Goal: Contribute content: Add original content to the website for others to see

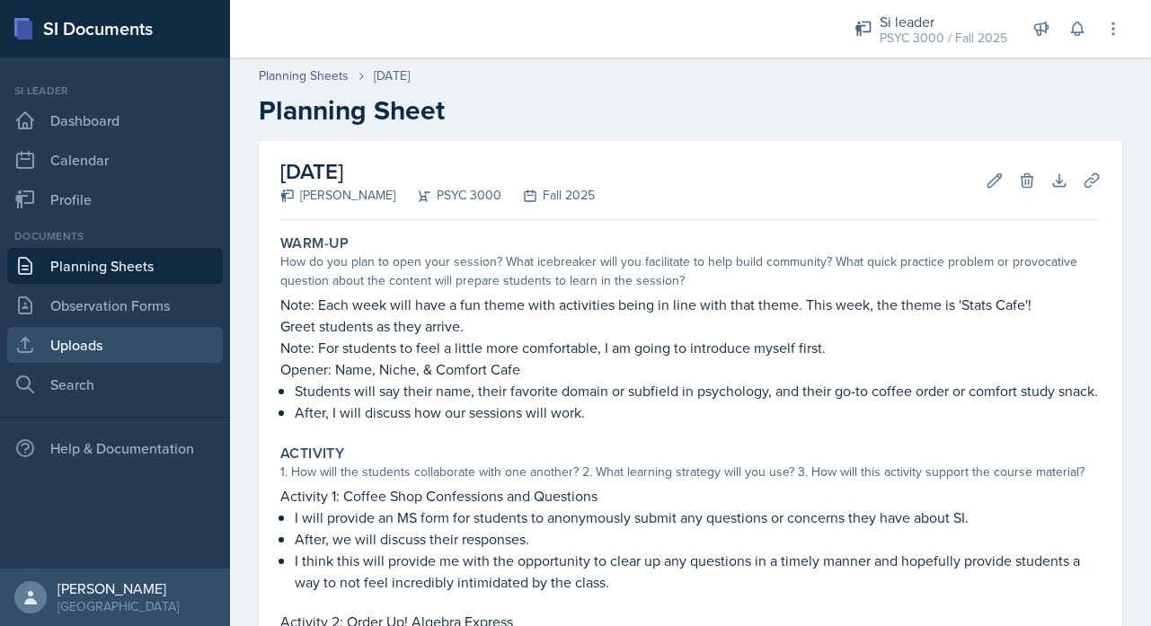
click at [89, 355] on link "Uploads" at bounding box center [115, 345] width 216 height 36
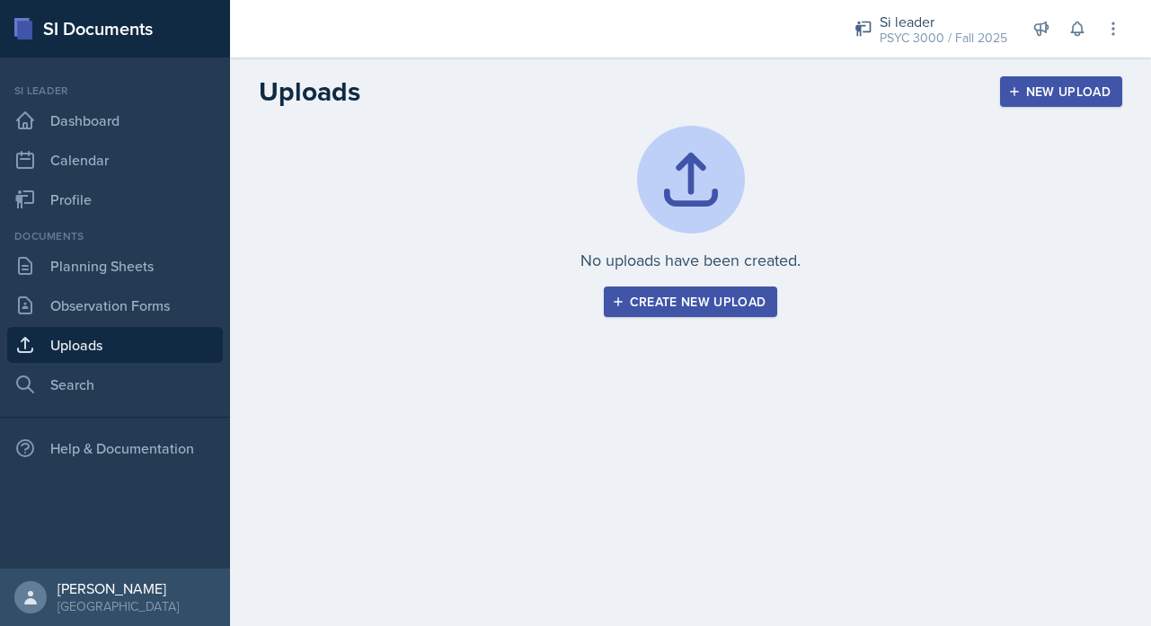
click at [1066, 93] on div "New Upload" at bounding box center [1062, 91] width 100 height 14
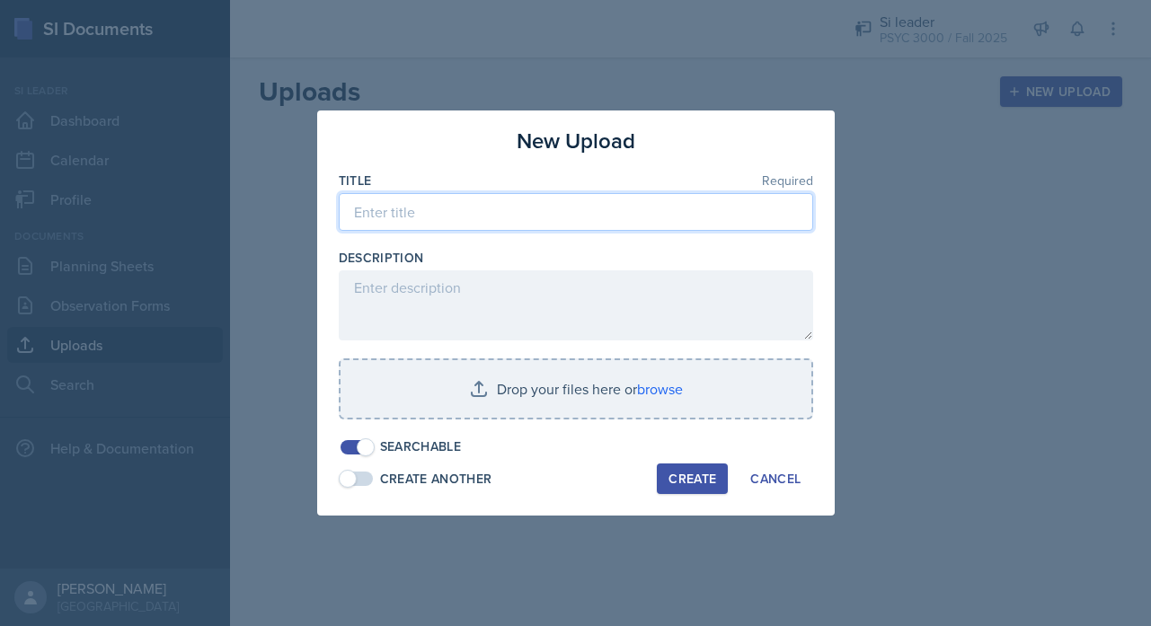
click at [463, 211] on input at bounding box center [576, 212] width 474 height 38
click at [367, 213] on input "Si Session" at bounding box center [576, 212] width 474 height 38
click at [434, 210] on input "SI Session" at bounding box center [576, 212] width 474 height 38
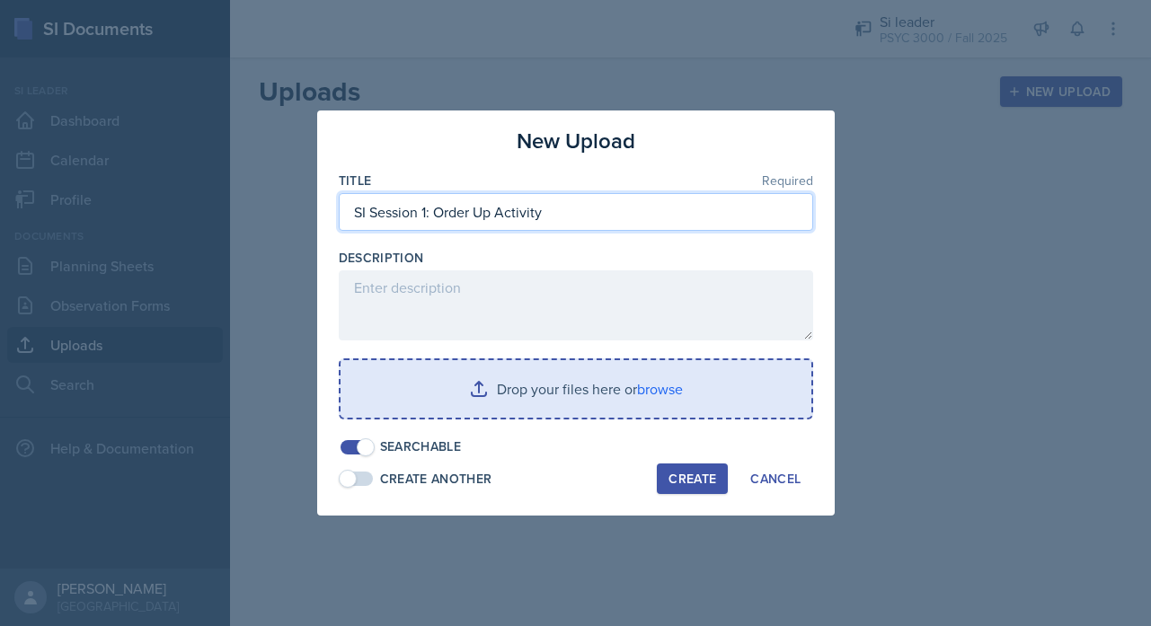
type input "SI Session 1: Order Up Activity"
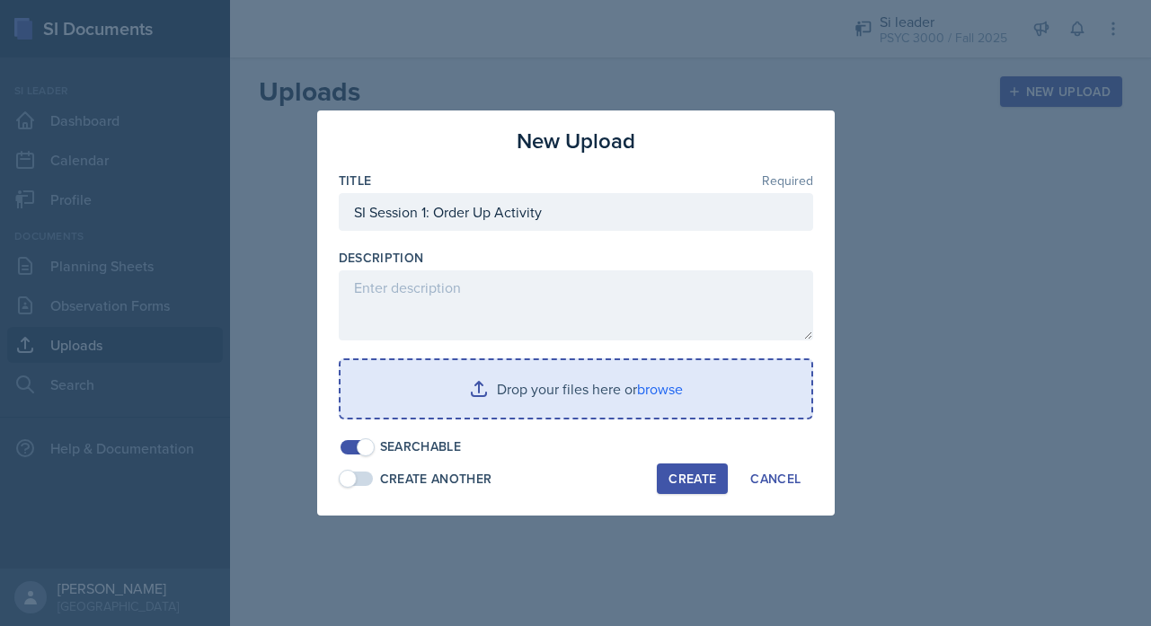
click at [500, 376] on input "file" at bounding box center [576, 389] width 471 height 58
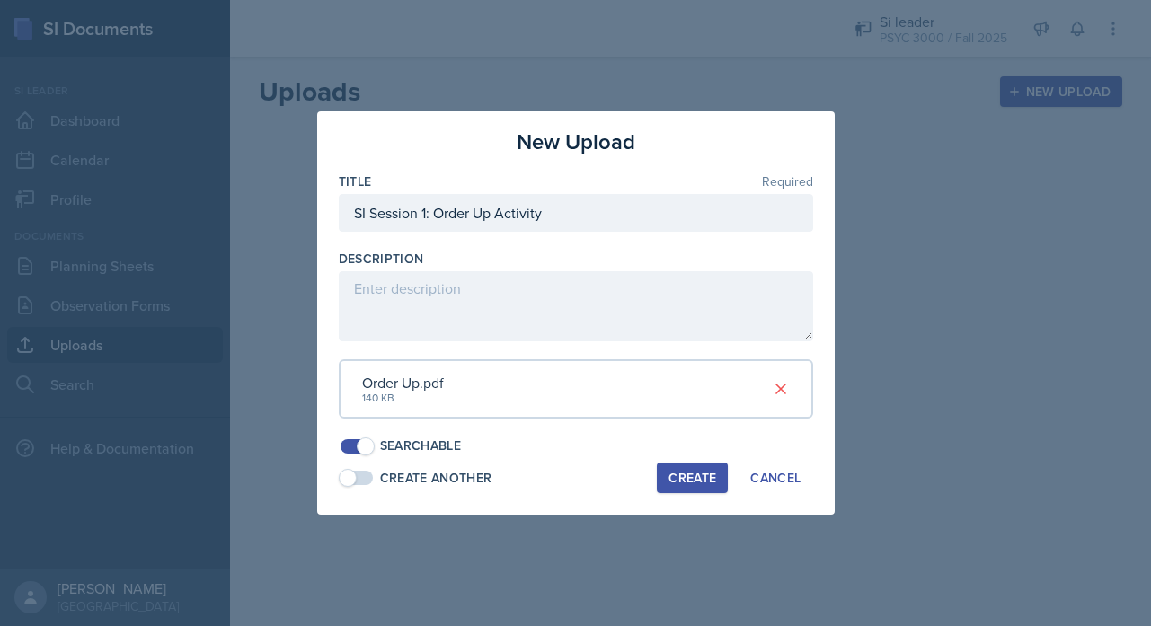
click at [683, 475] on div "Create" at bounding box center [693, 478] width 48 height 14
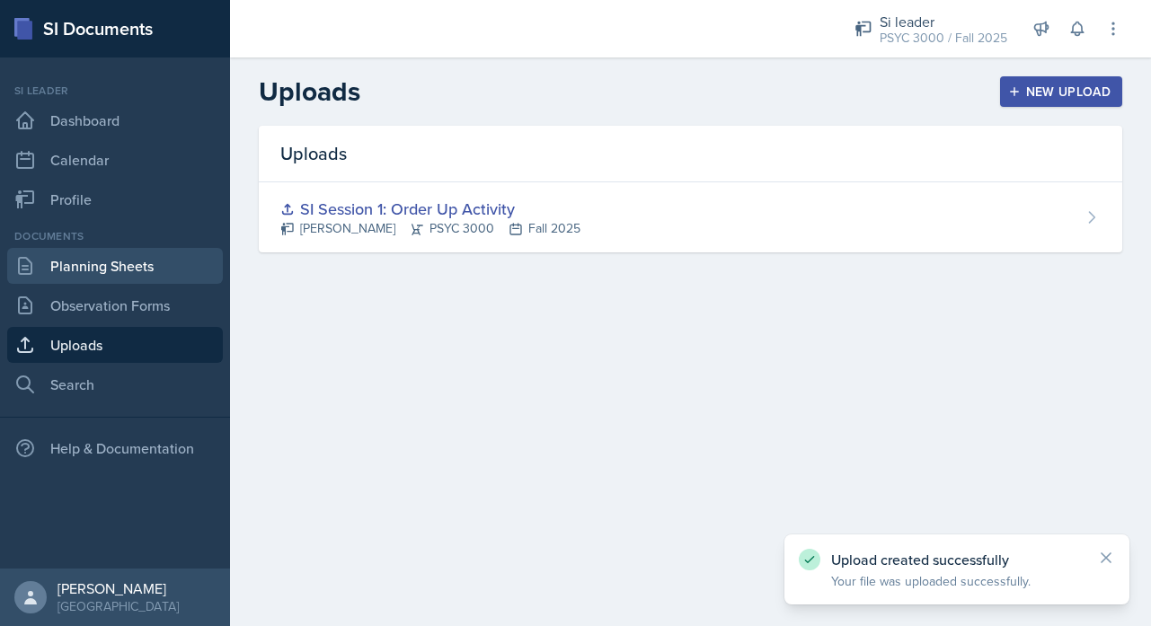
click at [137, 255] on link "Planning Sheets" at bounding box center [115, 266] width 216 height 36
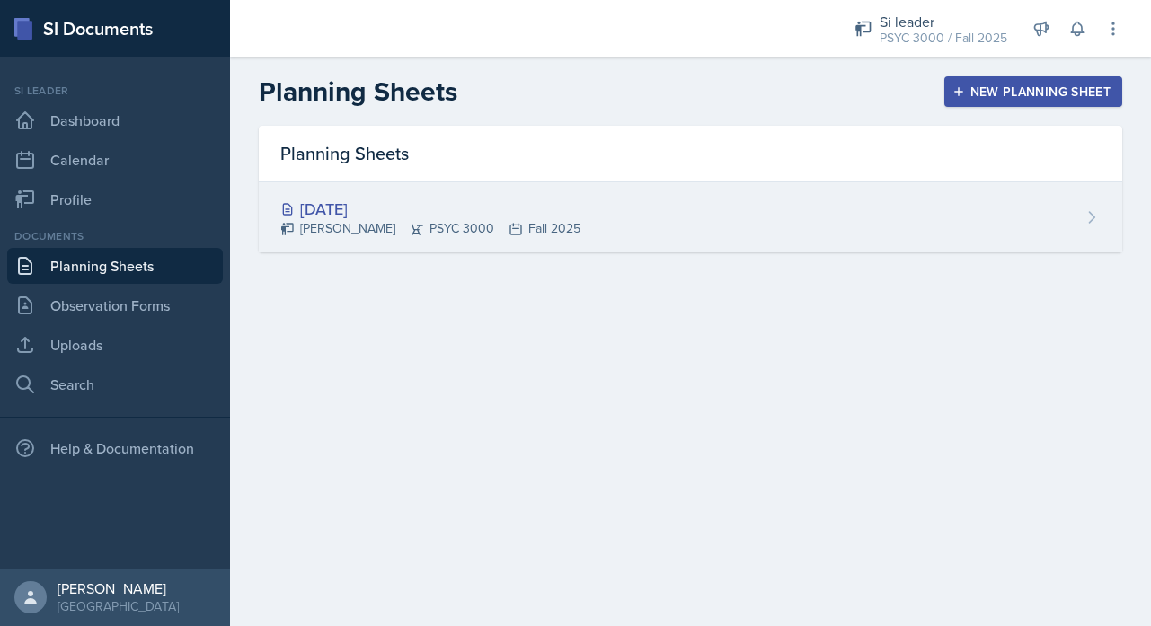
click at [447, 229] on div "[PERSON_NAME] PSYC 3000 Fall 2025" at bounding box center [430, 228] width 300 height 19
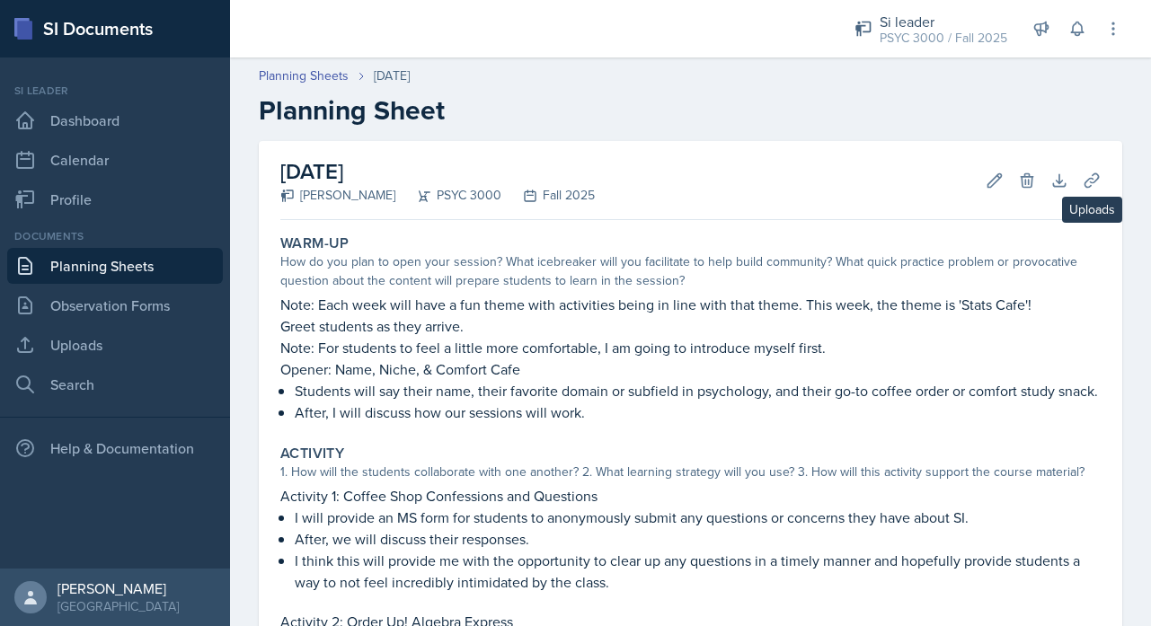
click at [1085, 188] on icon at bounding box center [1092, 181] width 18 height 18
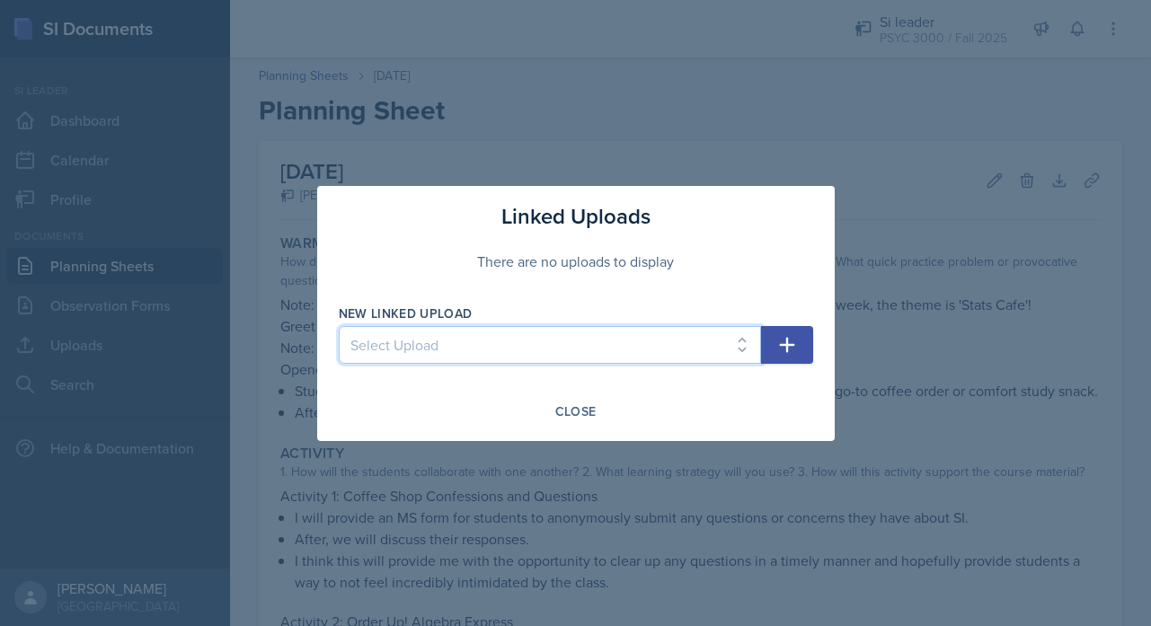
select select "58555dfb-32ca-4dc0-a108-ad1a07a35bd2"
click at [785, 336] on icon "button" at bounding box center [787, 345] width 22 height 22
select select
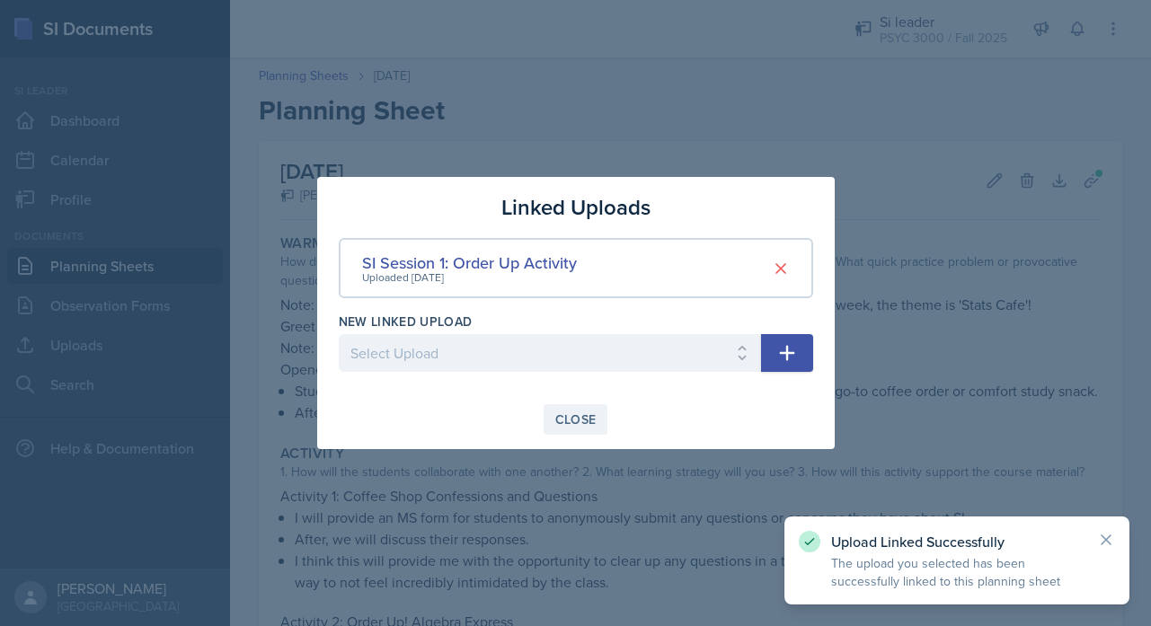
click at [580, 414] on div "Close" at bounding box center [575, 419] width 41 height 14
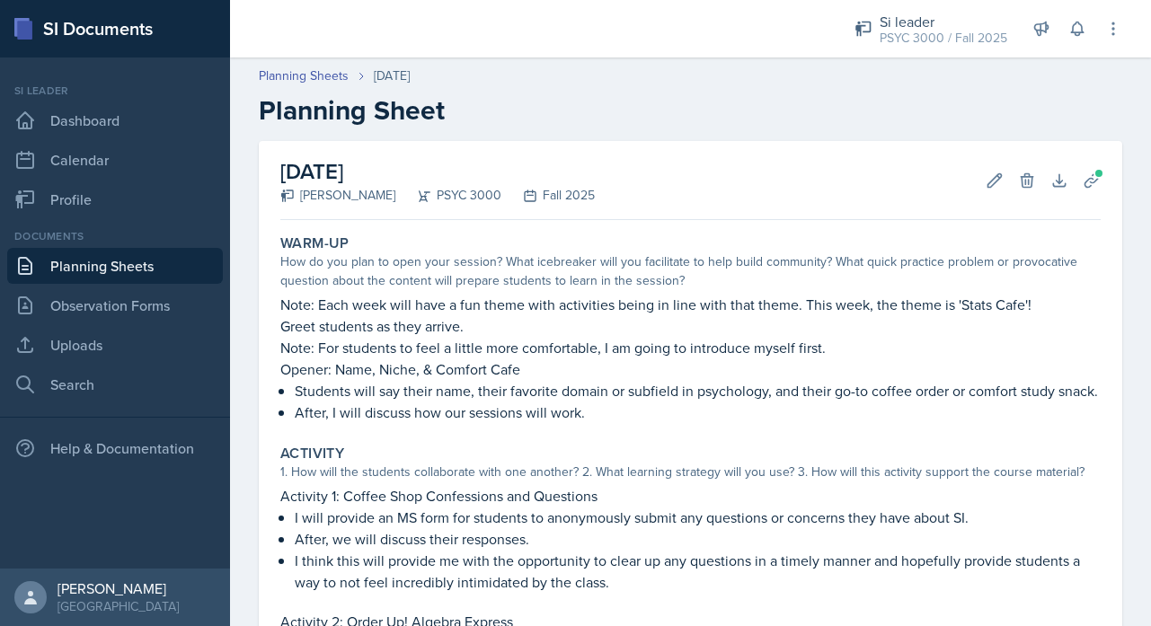
click at [642, 58] on header "Planning Sheets [DATE] Planning Sheet" at bounding box center [690, 97] width 921 height 96
click at [82, 351] on link "Uploads" at bounding box center [115, 345] width 216 height 36
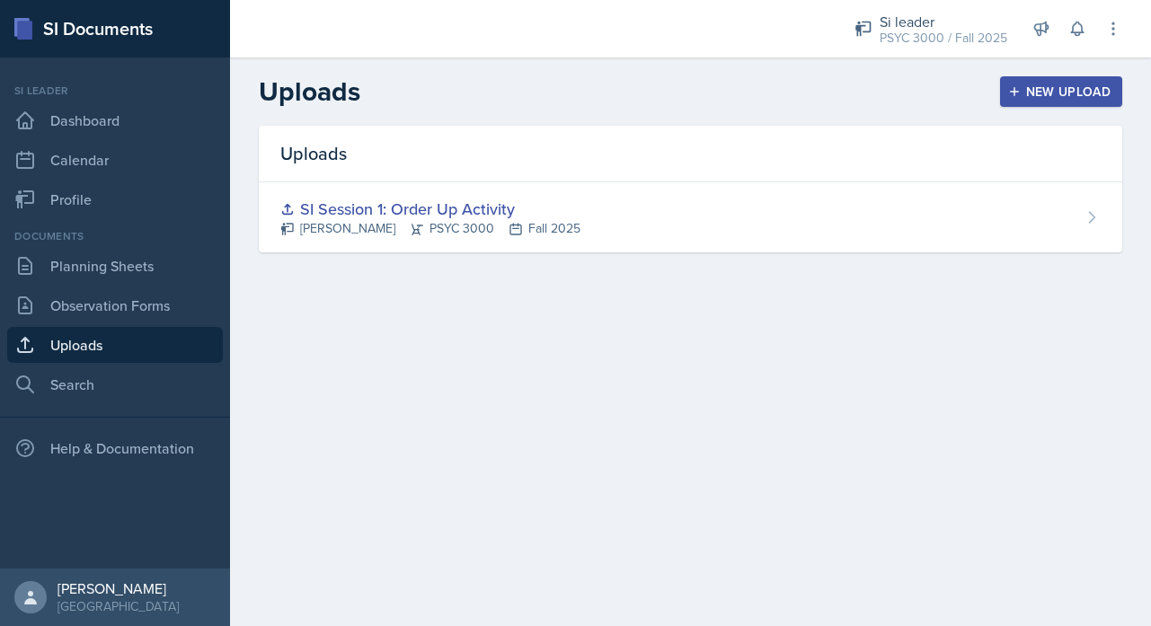
click at [1055, 84] on div "New Upload" at bounding box center [1062, 91] width 100 height 14
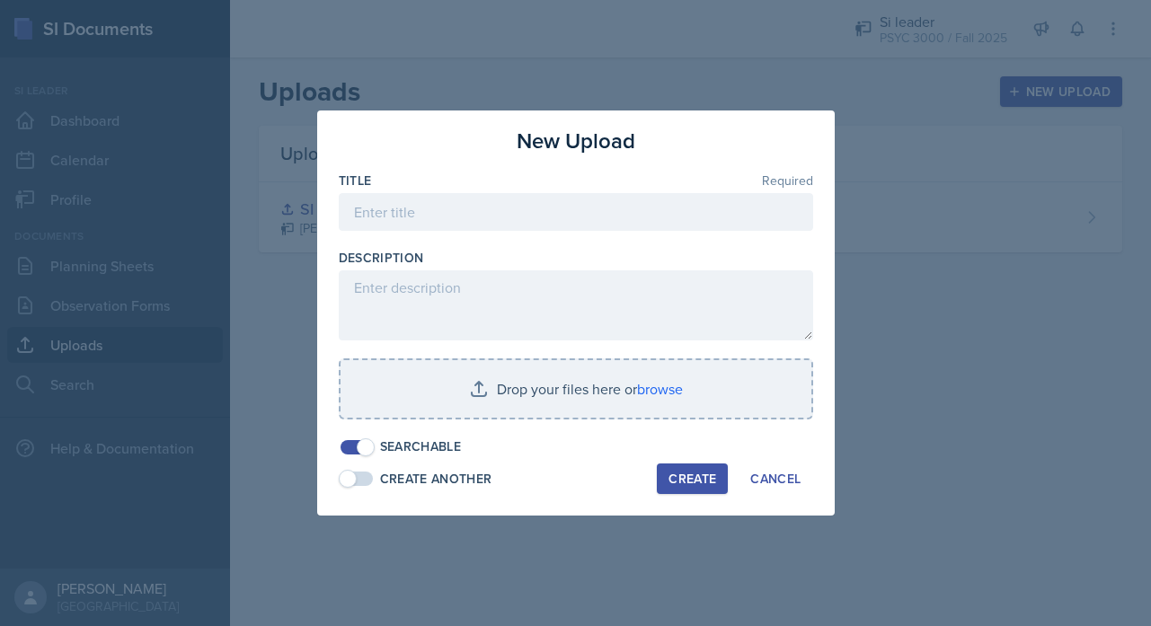
click at [582, 190] on div "Title Required" at bounding box center [576, 210] width 474 height 77
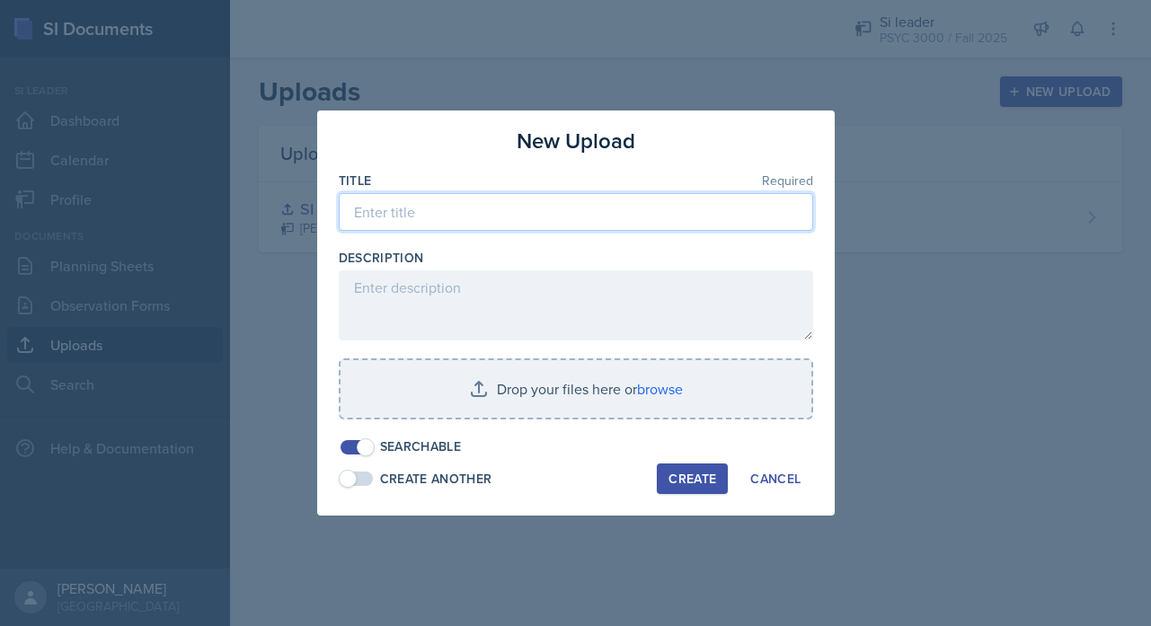
click at [579, 209] on input at bounding box center [576, 212] width 474 height 38
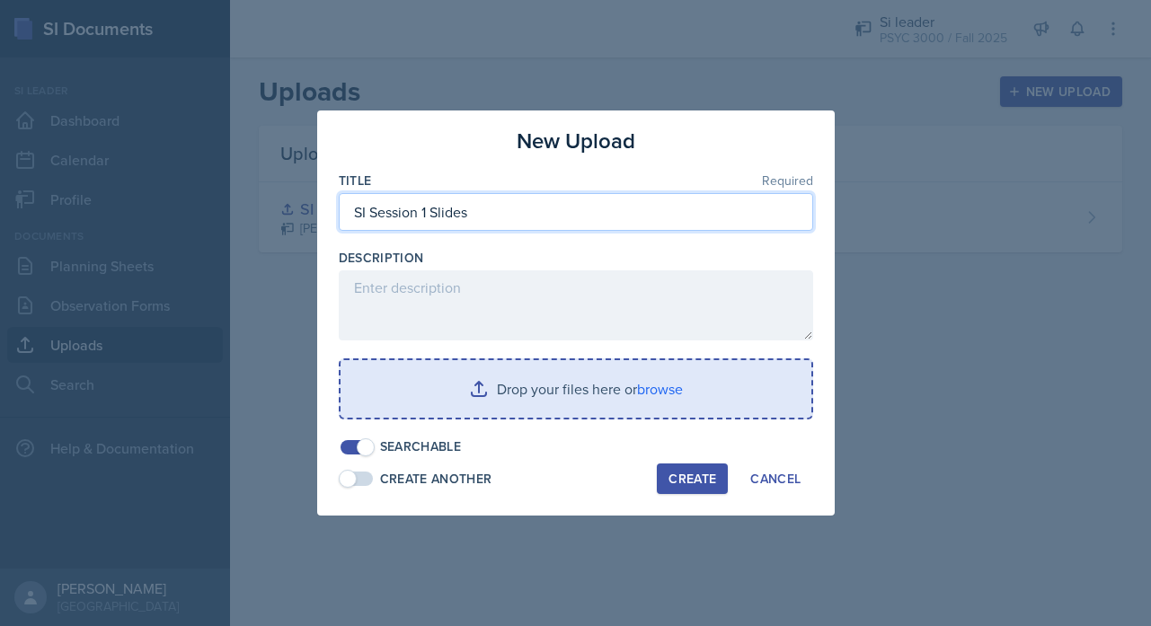
type input "SI Session 1 Slides"
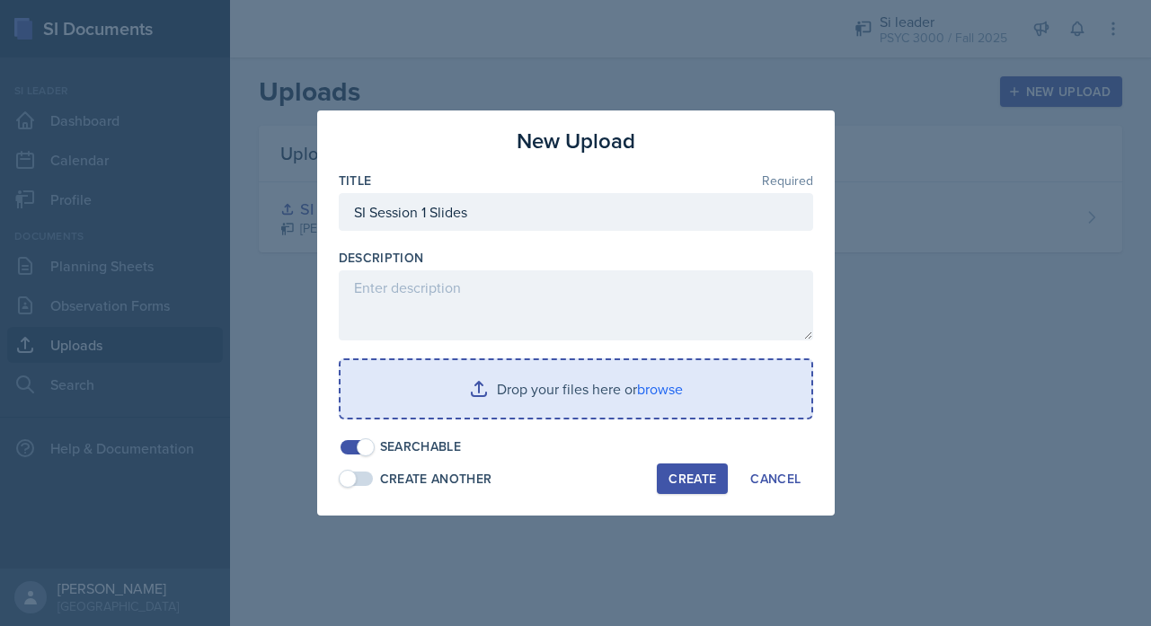
click at [565, 411] on input "file" at bounding box center [576, 389] width 471 height 58
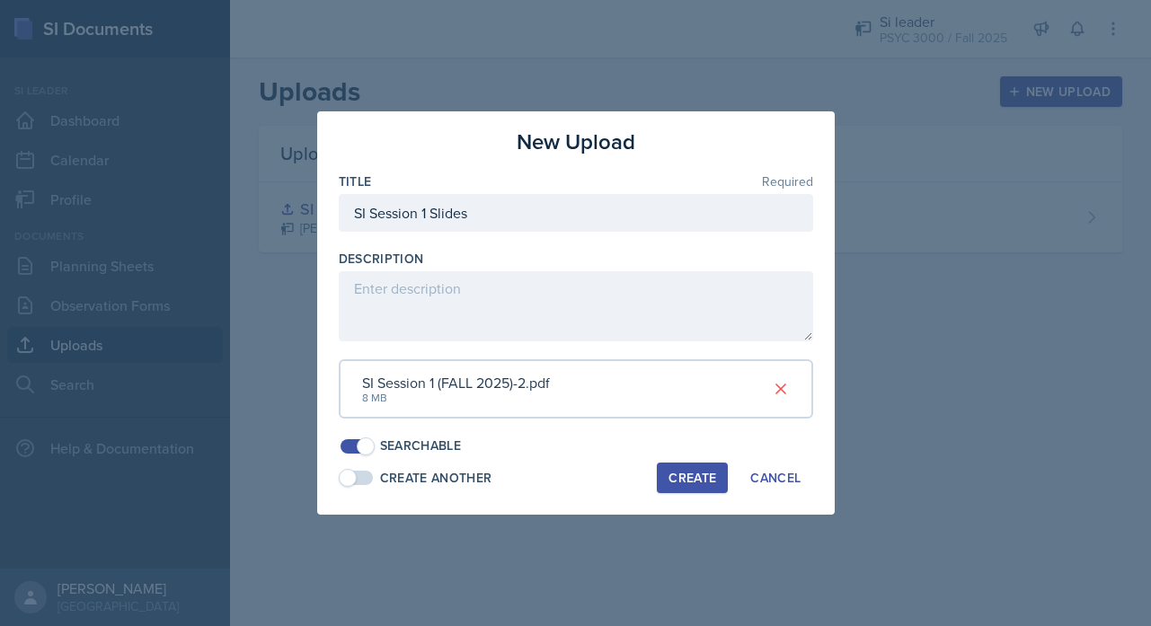
click at [705, 471] on div "Create" at bounding box center [693, 478] width 48 height 14
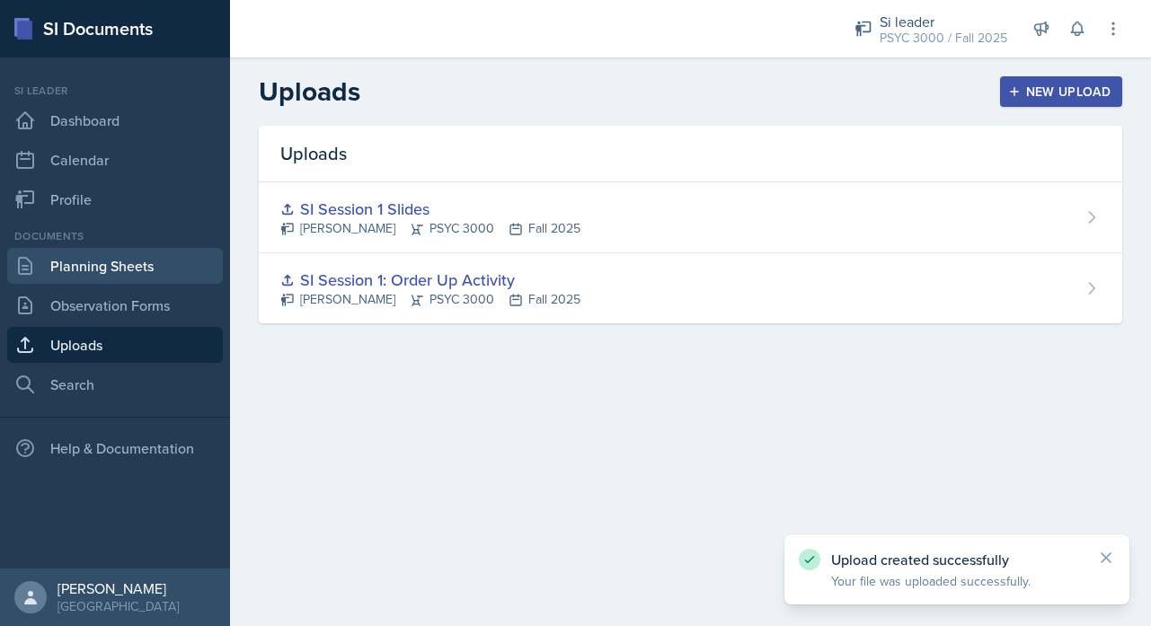
click at [140, 249] on link "Planning Sheets" at bounding box center [115, 266] width 216 height 36
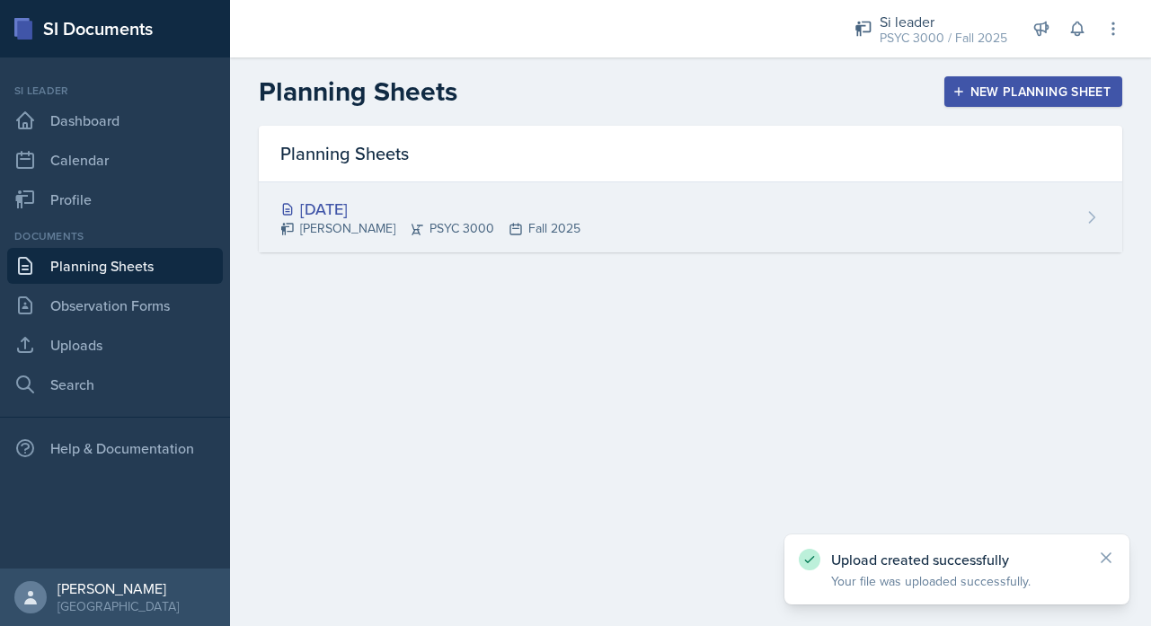
click at [379, 209] on div "[DATE]" at bounding box center [430, 209] width 300 height 24
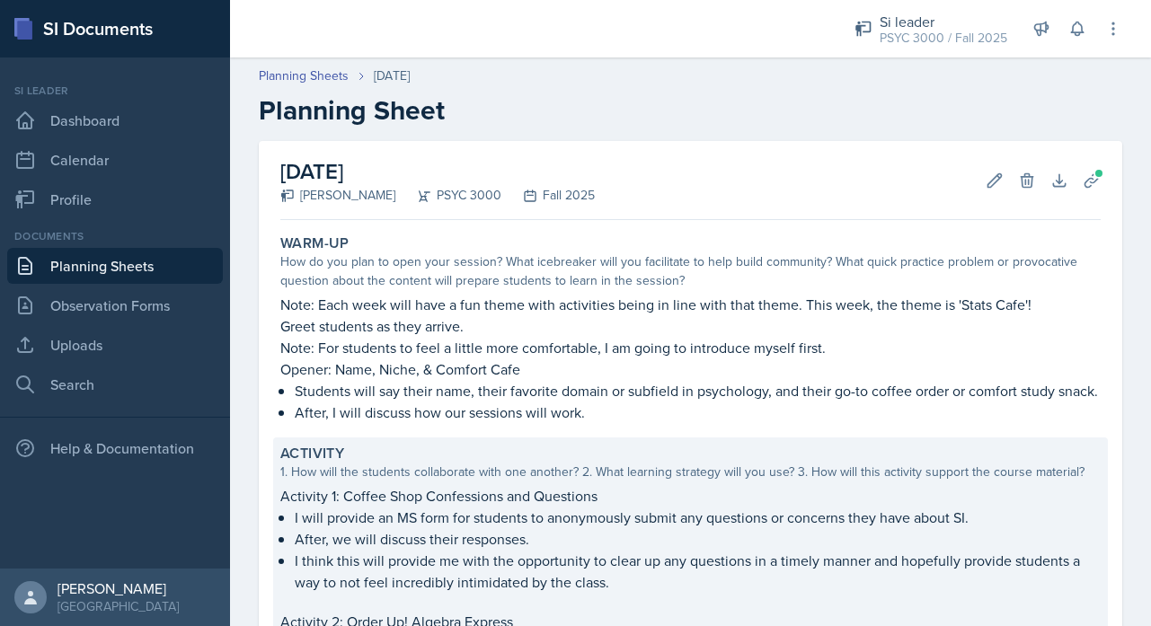
scroll to position [11, 0]
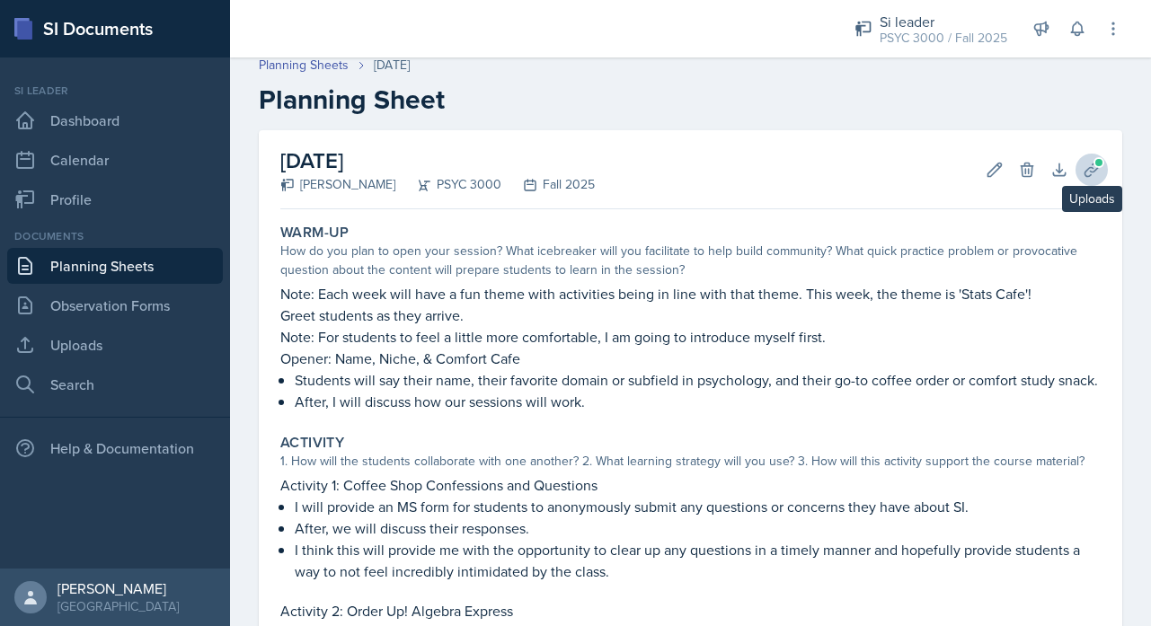
click at [1076, 168] on button "Uploads" at bounding box center [1092, 170] width 32 height 32
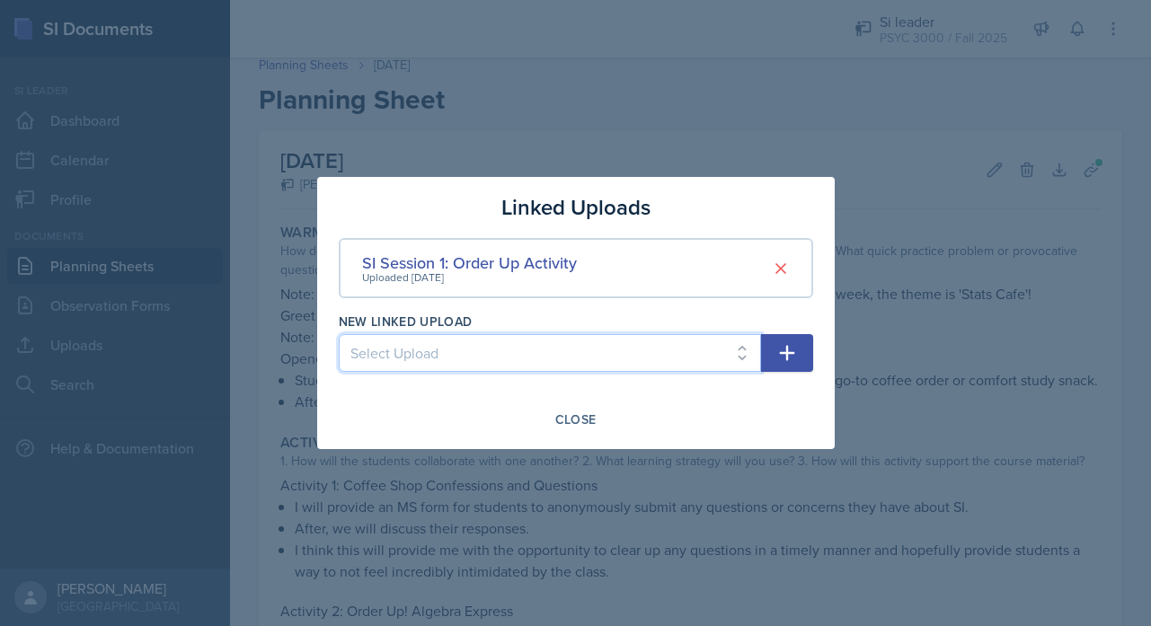
select select "58357a98-5c42-46b4-ae10-46e15994a864"
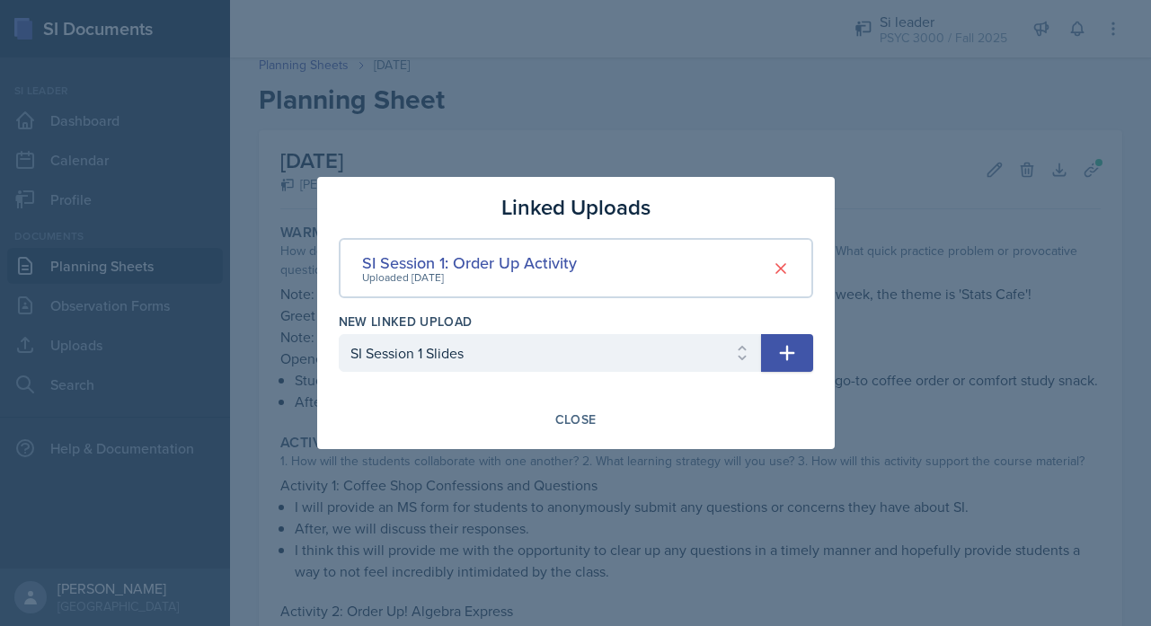
click at [796, 359] on icon "button" at bounding box center [787, 353] width 22 height 22
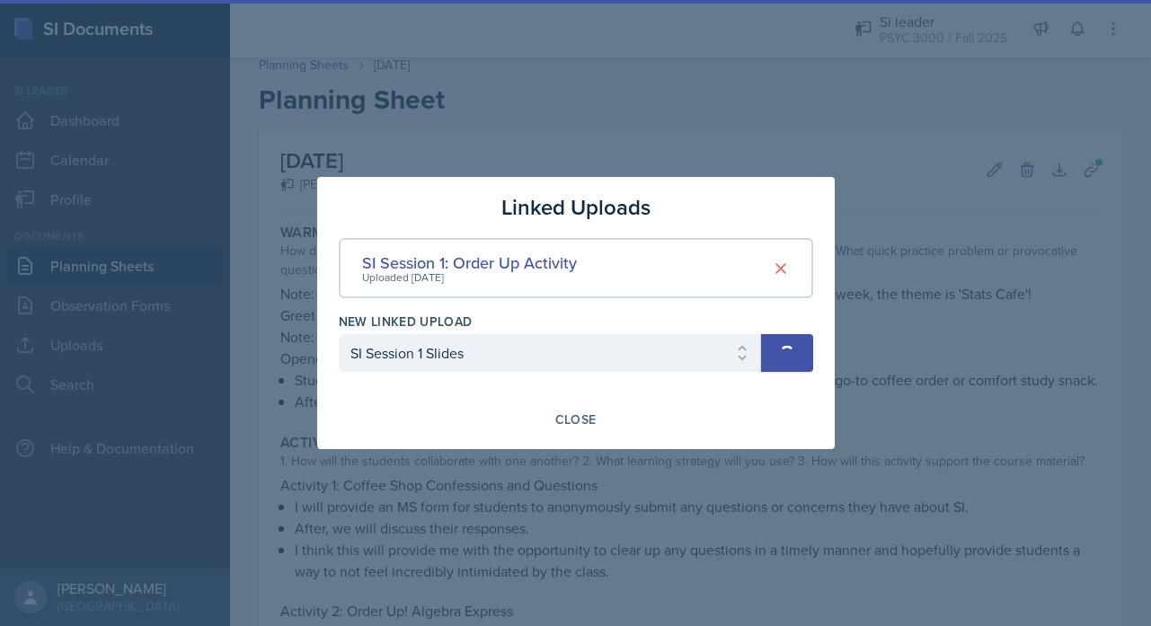
select select
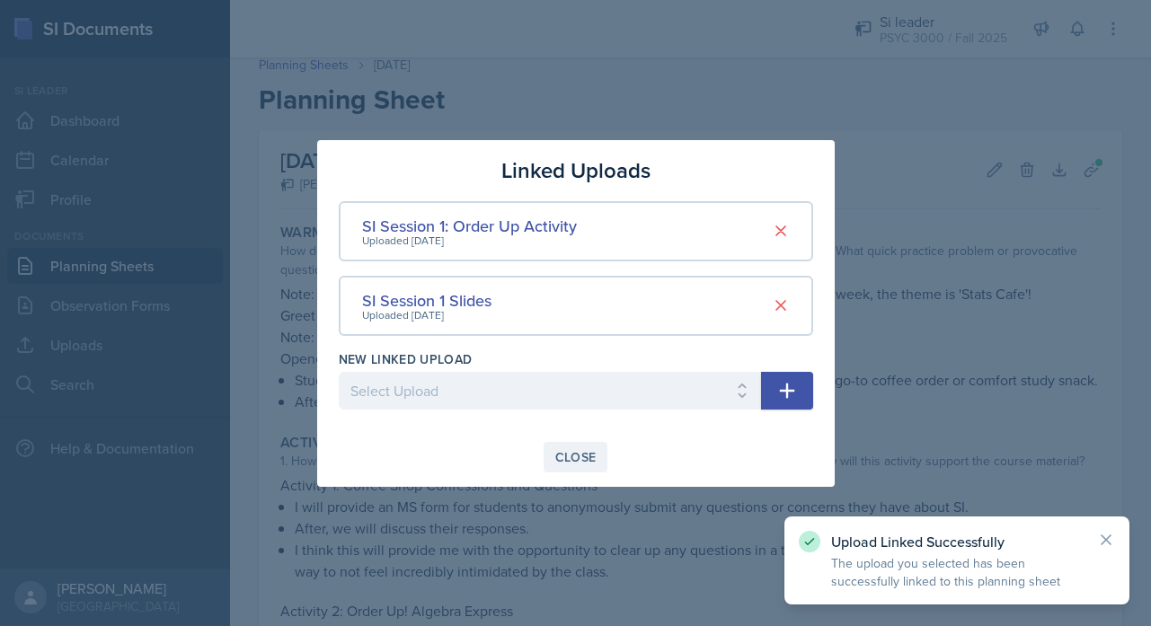
click at [562, 456] on div "Close" at bounding box center [575, 457] width 41 height 14
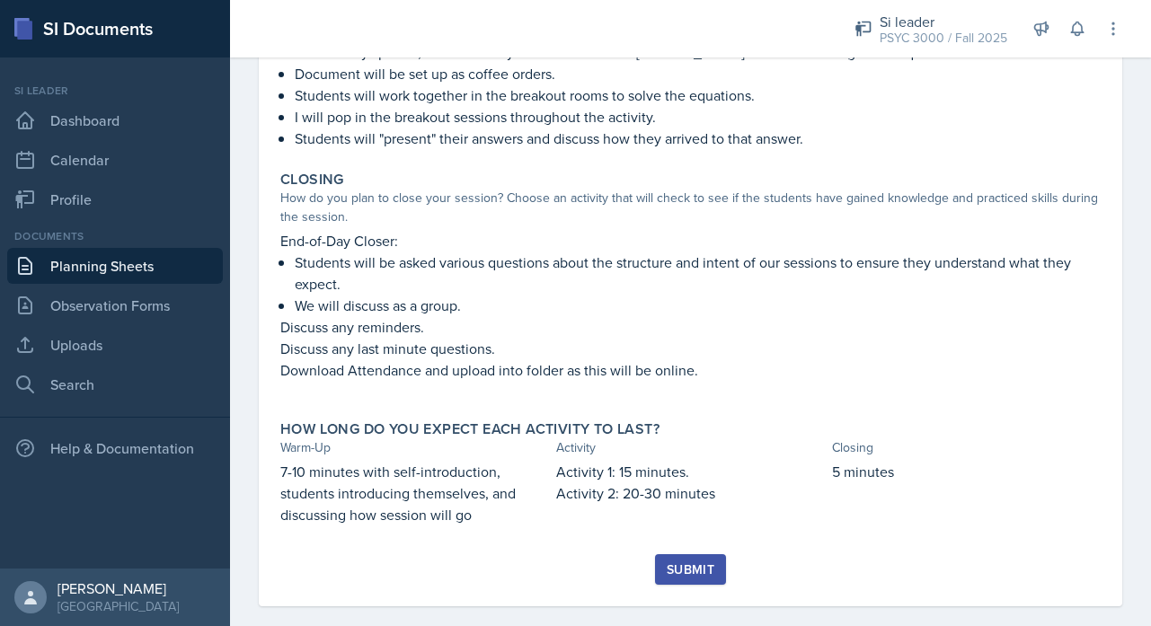
scroll to position [658, 0]
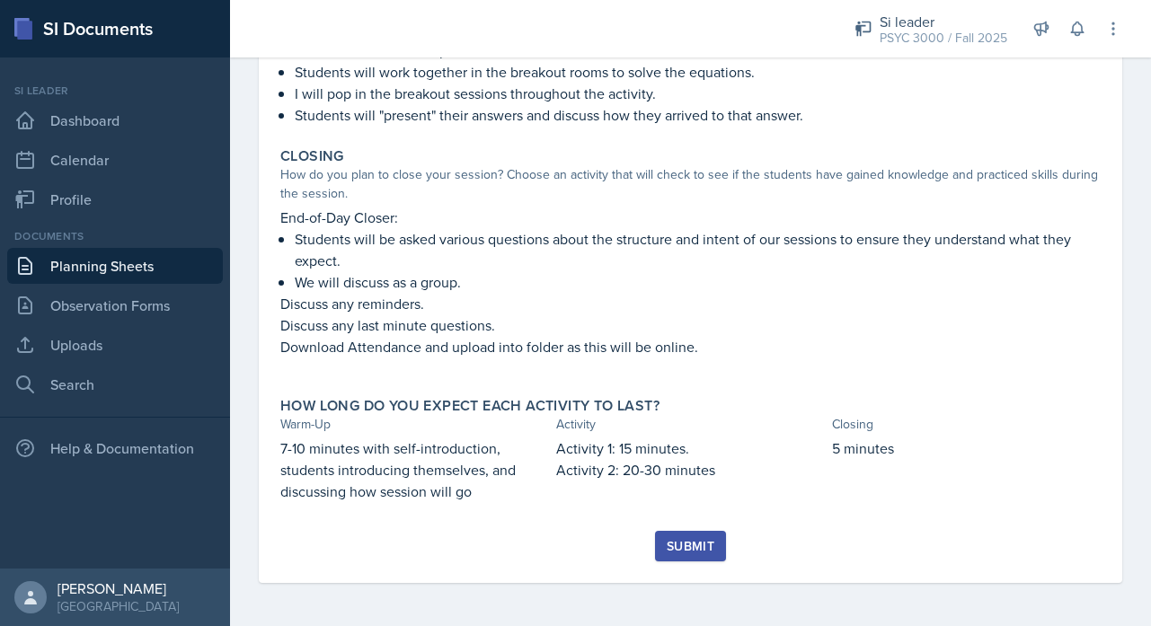
click at [667, 545] on div "Submit" at bounding box center [691, 546] width 48 height 14
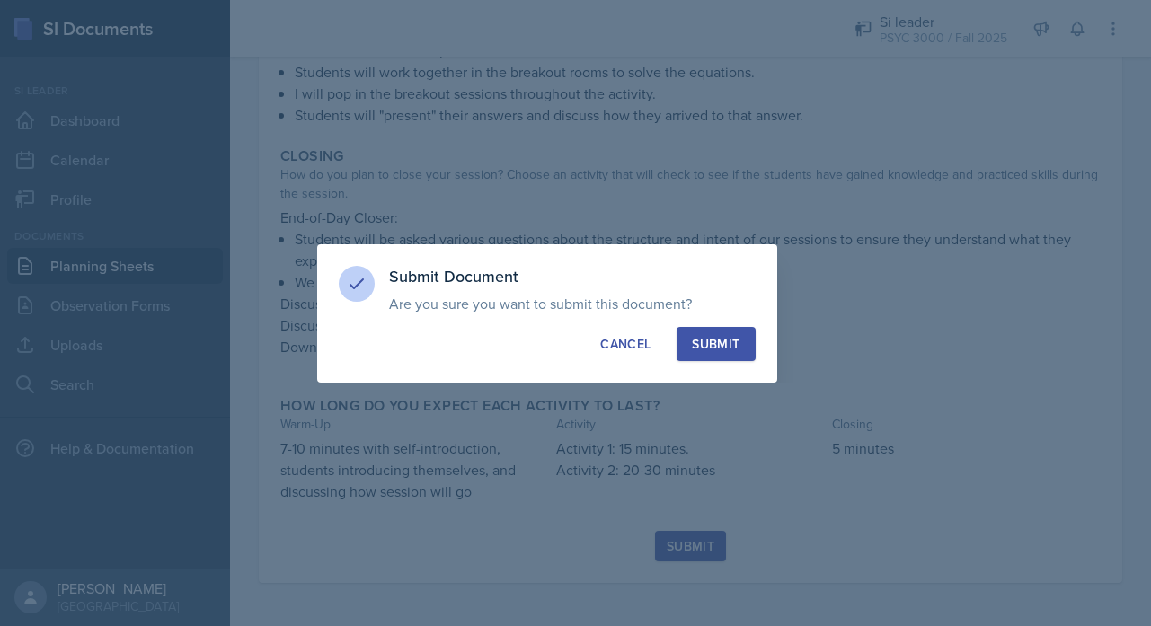
click at [735, 336] on div "Submit" at bounding box center [716, 344] width 48 height 18
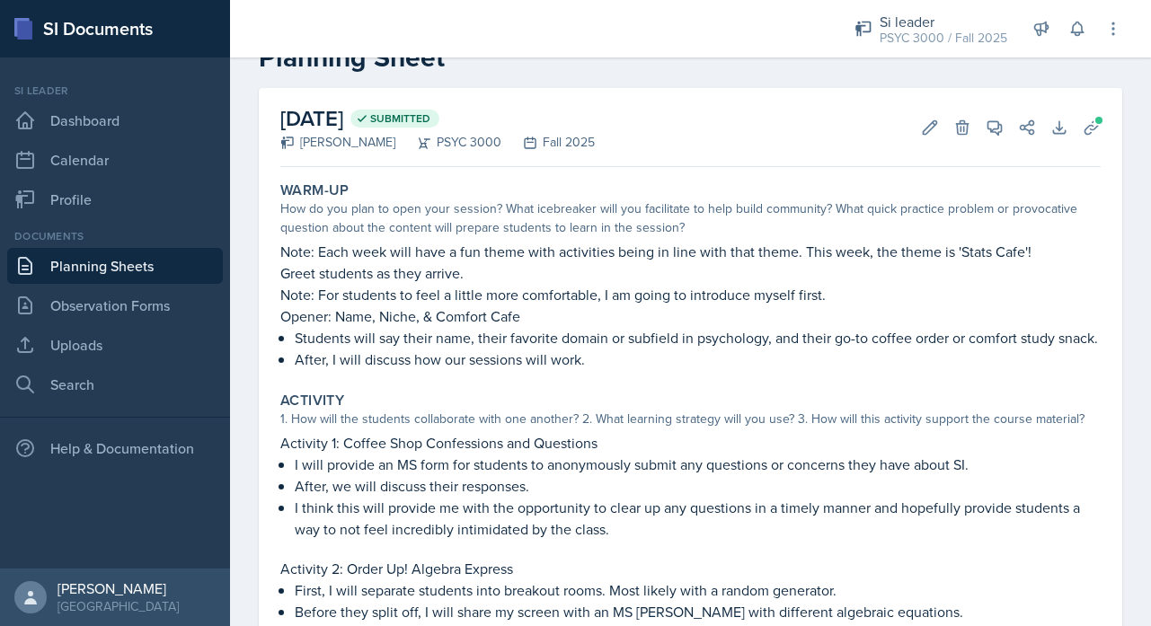
scroll to position [0, 0]
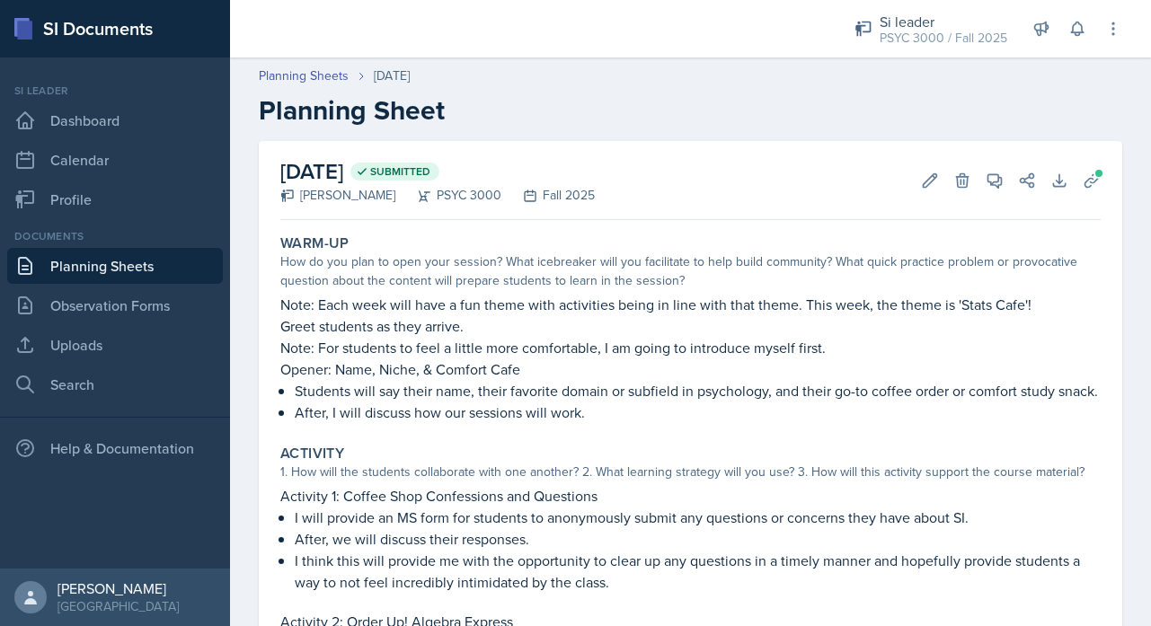
click at [110, 275] on link "Planning Sheets" at bounding box center [115, 266] width 216 height 36
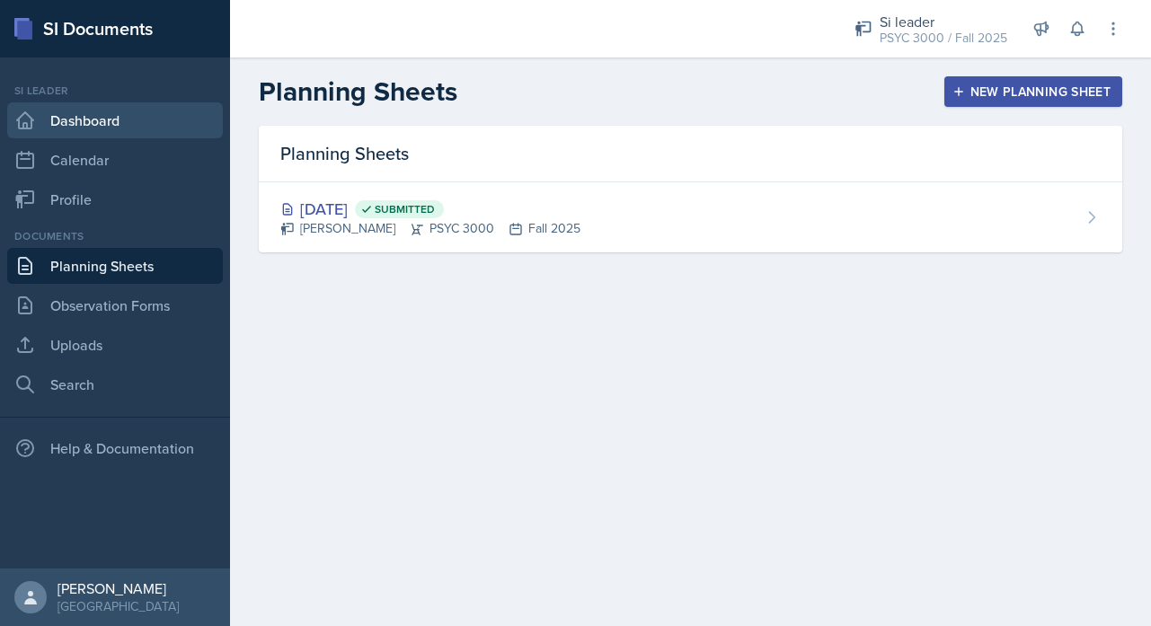
click at [54, 123] on link "Dashboard" at bounding box center [115, 120] width 216 height 36
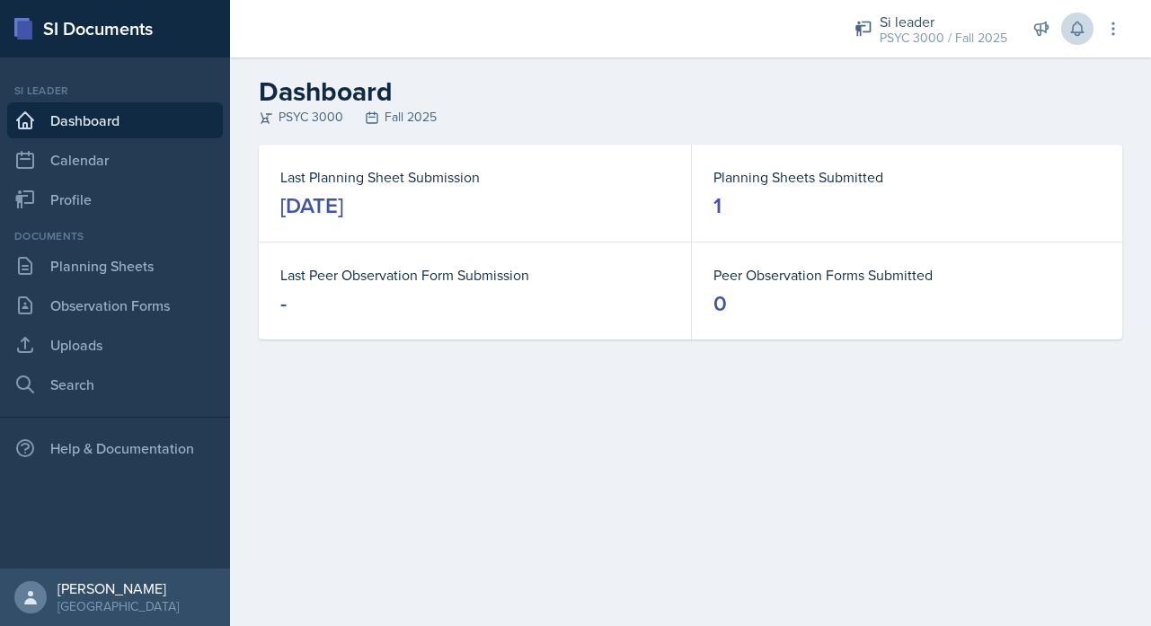
click at [1071, 17] on button at bounding box center [1077, 29] width 32 height 32
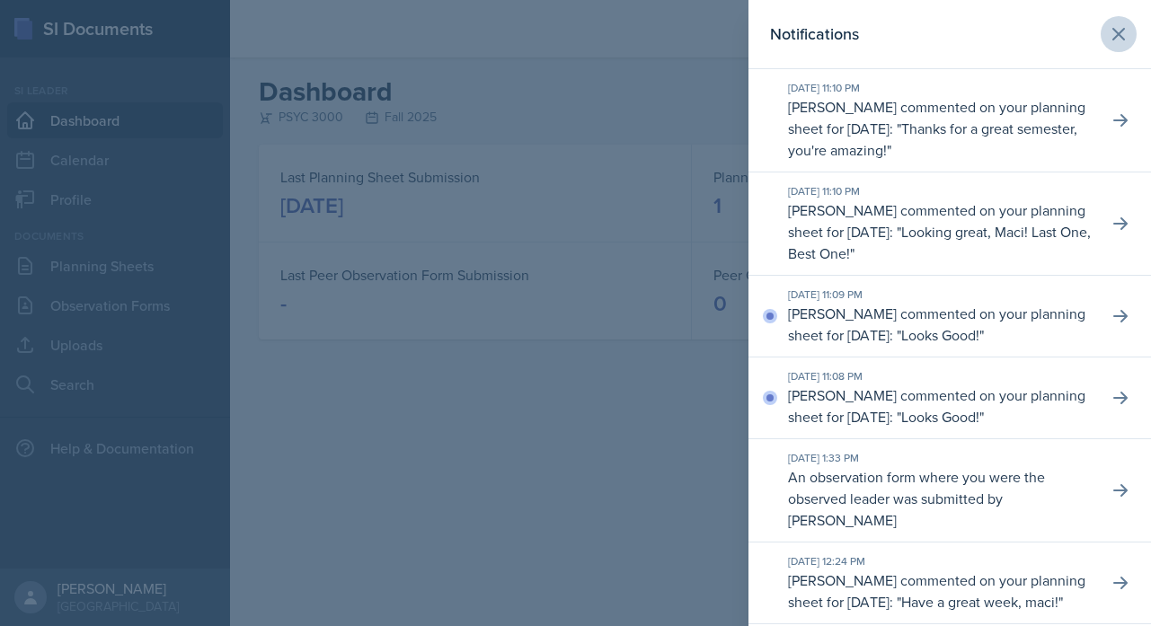
click at [1110, 22] on button at bounding box center [1119, 34] width 36 height 36
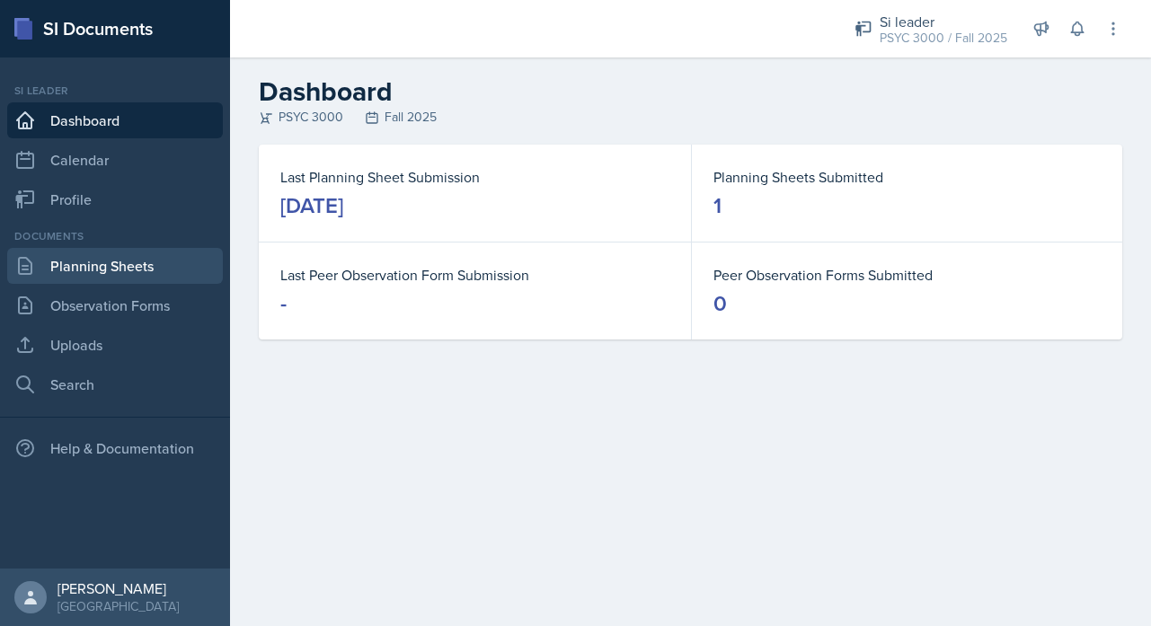
click at [178, 277] on link "Planning Sheets" at bounding box center [115, 266] width 216 height 36
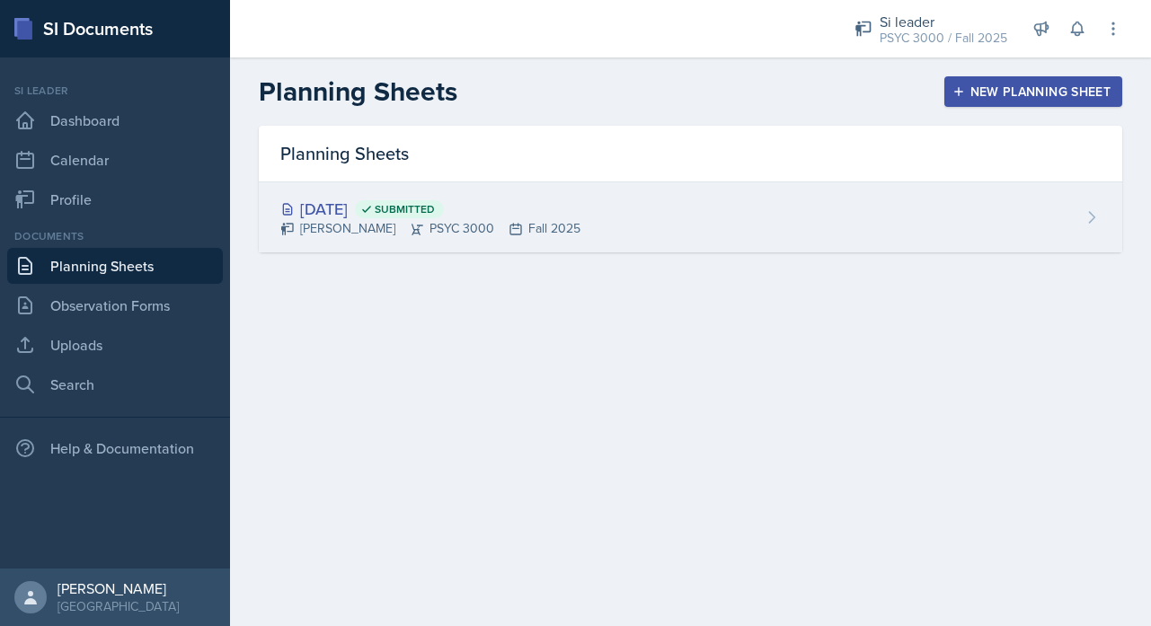
click at [730, 215] on div "[DATE] Submitted [PERSON_NAME] PSYC 3000 Fall 2025" at bounding box center [690, 217] width 863 height 70
